Goal: Check status

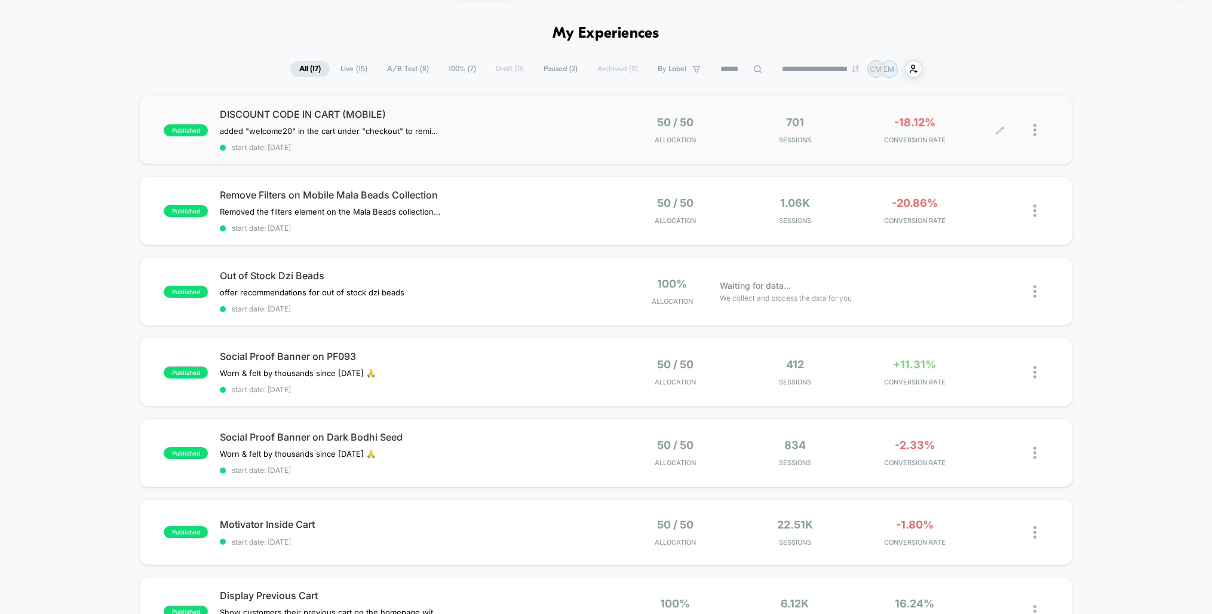
scroll to position [42, 0]
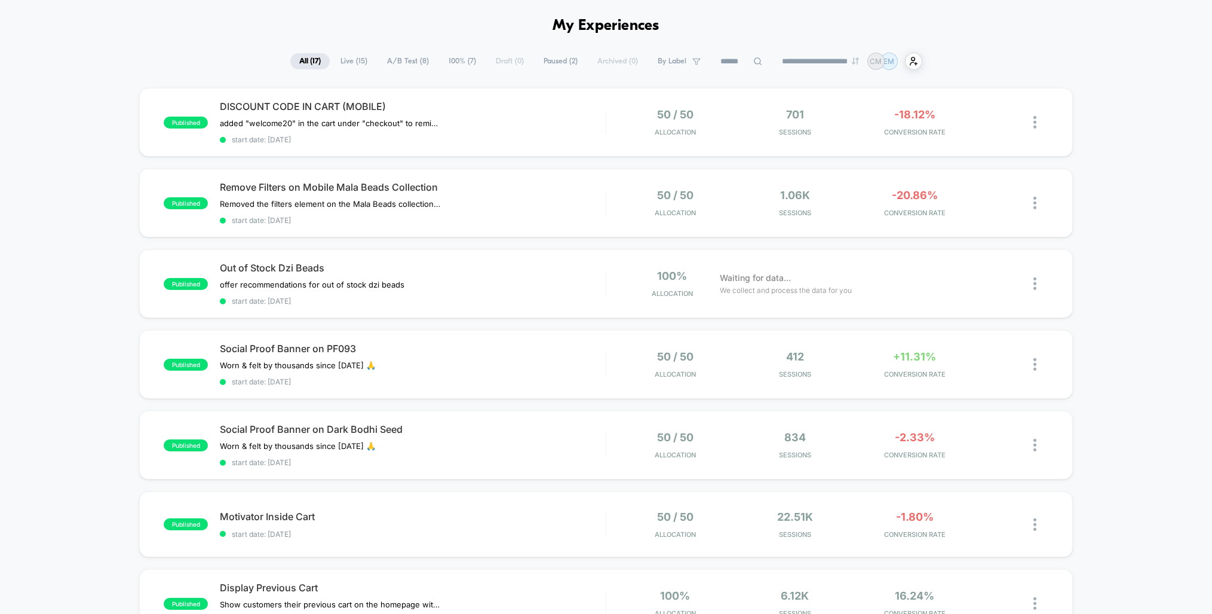
click at [833, 61] on select "**********" at bounding box center [821, 61] width 97 height 8
select select "*"
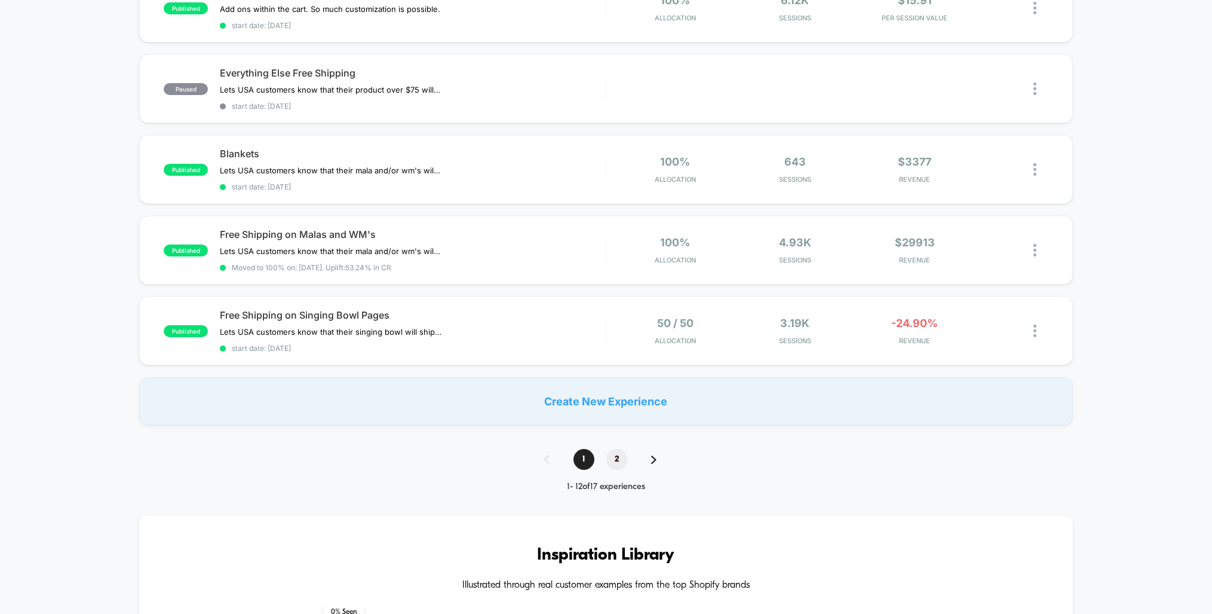
scroll to position [721, 0]
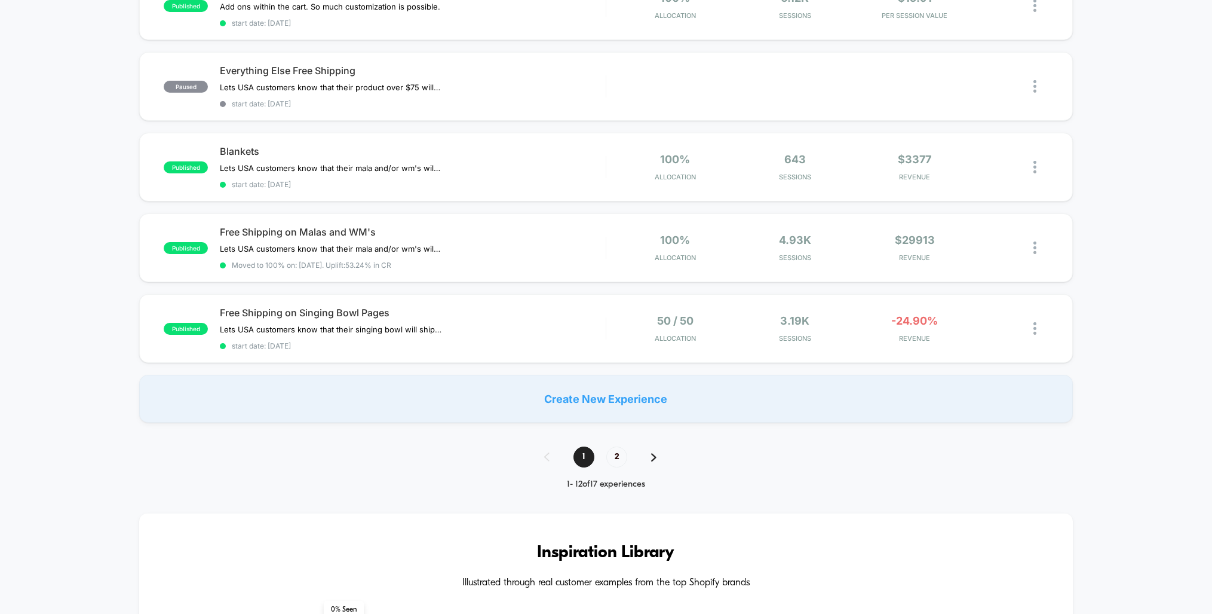
click at [617, 446] on span "2" at bounding box center [616, 456] width 21 height 21
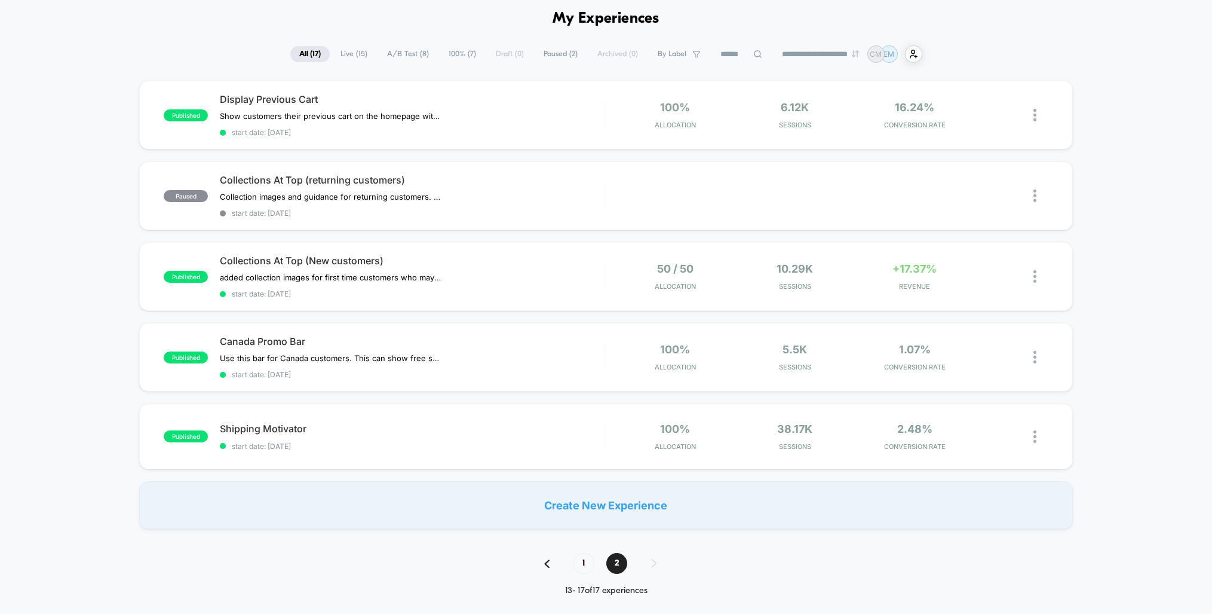
scroll to position [62, 0]
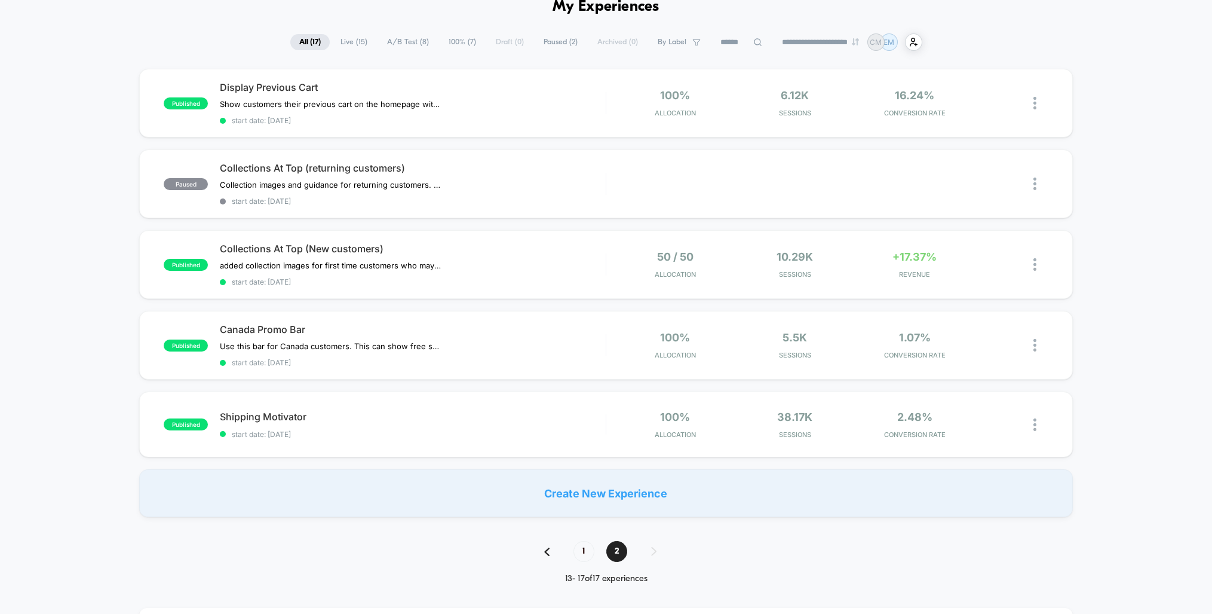
click at [581, 544] on span "1" at bounding box center [584, 551] width 21 height 21
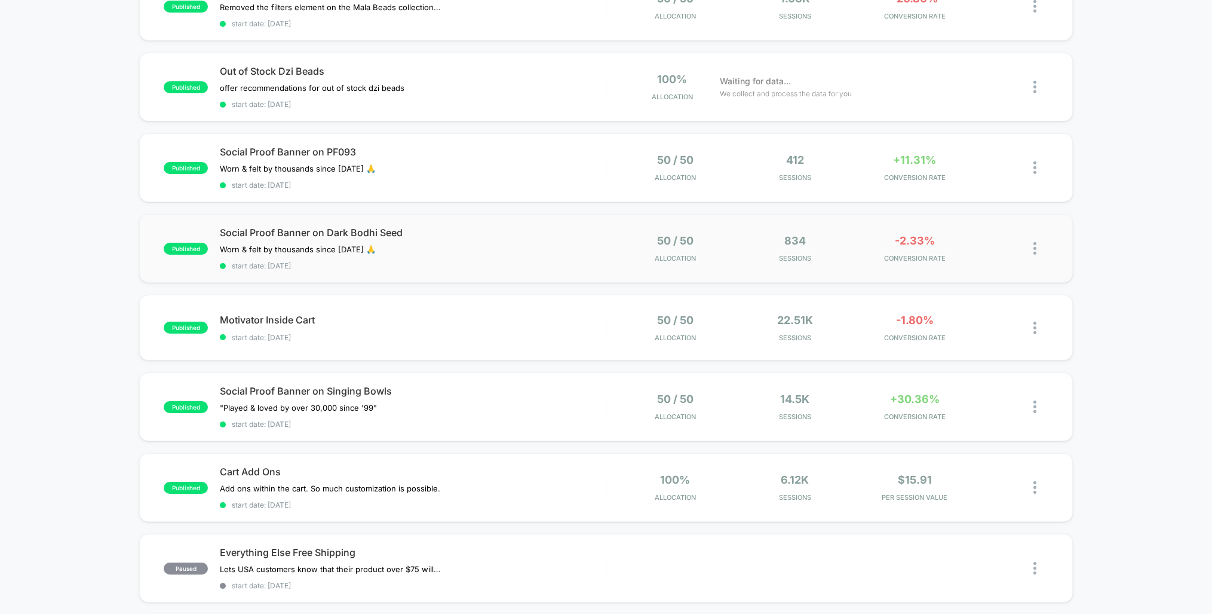
scroll to position [252, 0]
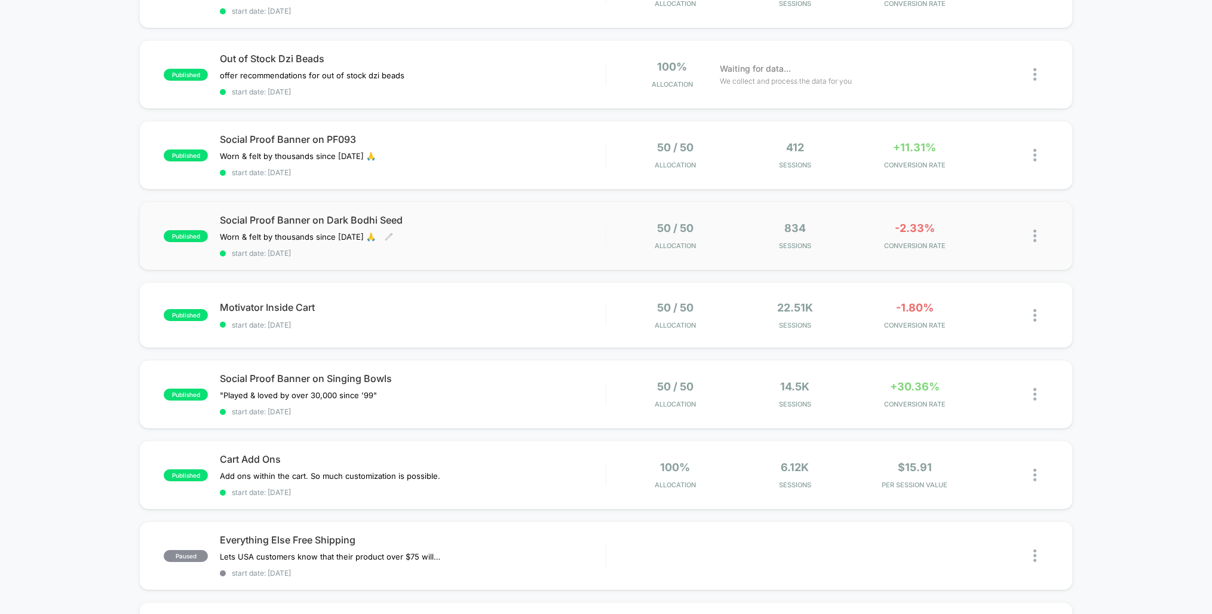
click at [573, 228] on div "Social Proof Banner on Dark Bodhi Seed Worn & felt by thousands since [DATE] 🙏 …" at bounding box center [412, 236] width 385 height 44
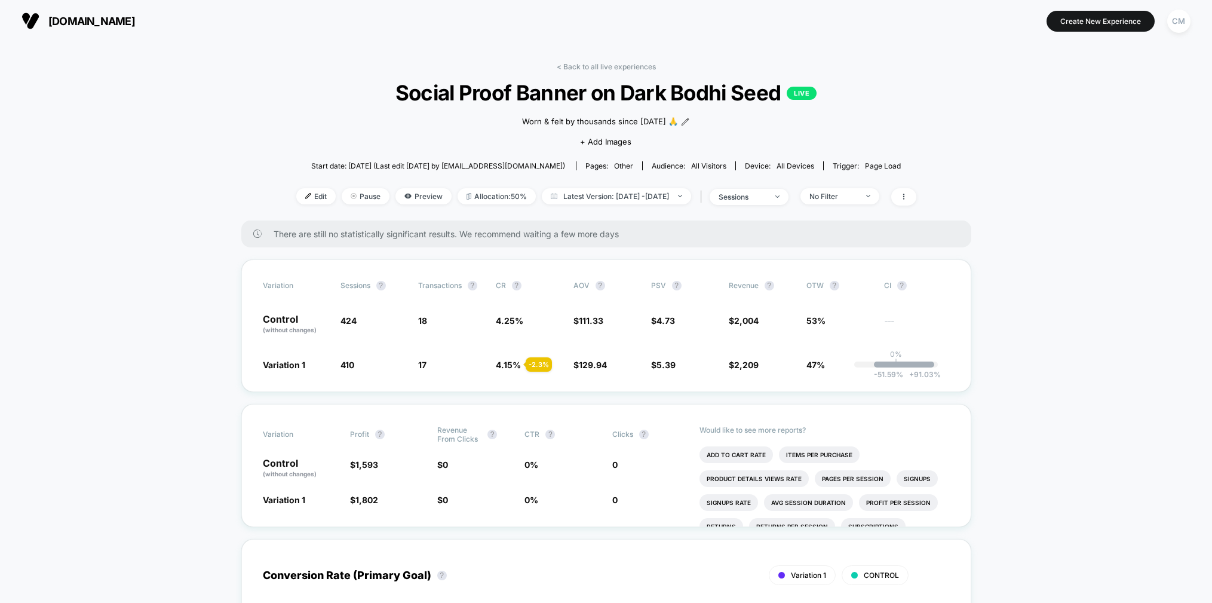
select select "*"
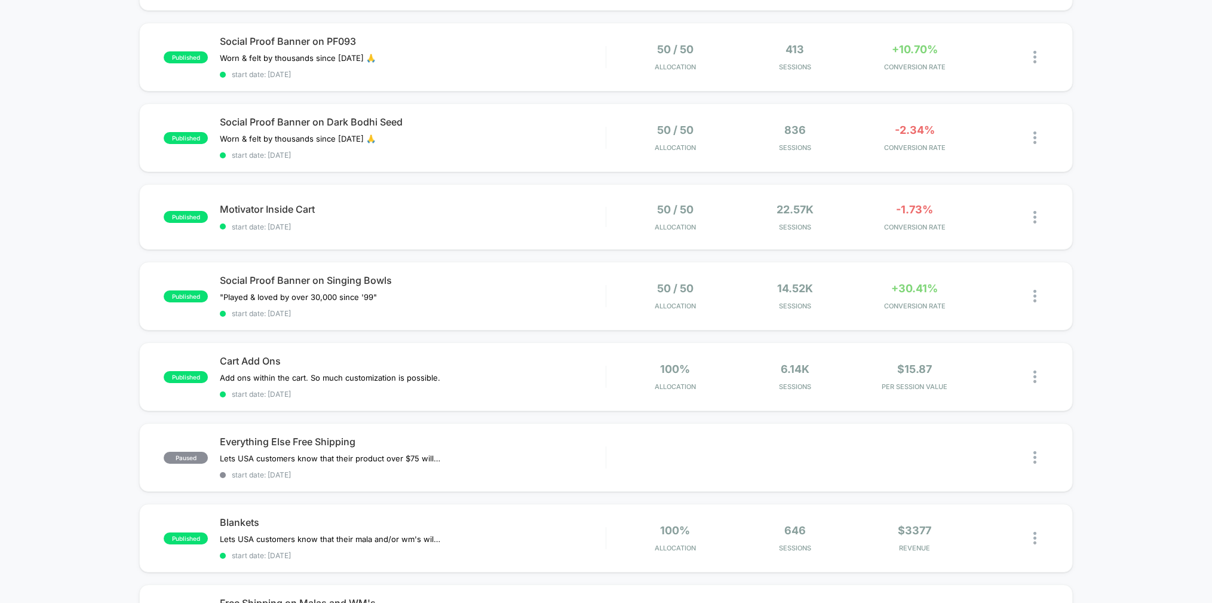
scroll to position [262, 0]
